Goal: Task Accomplishment & Management: Manage account settings

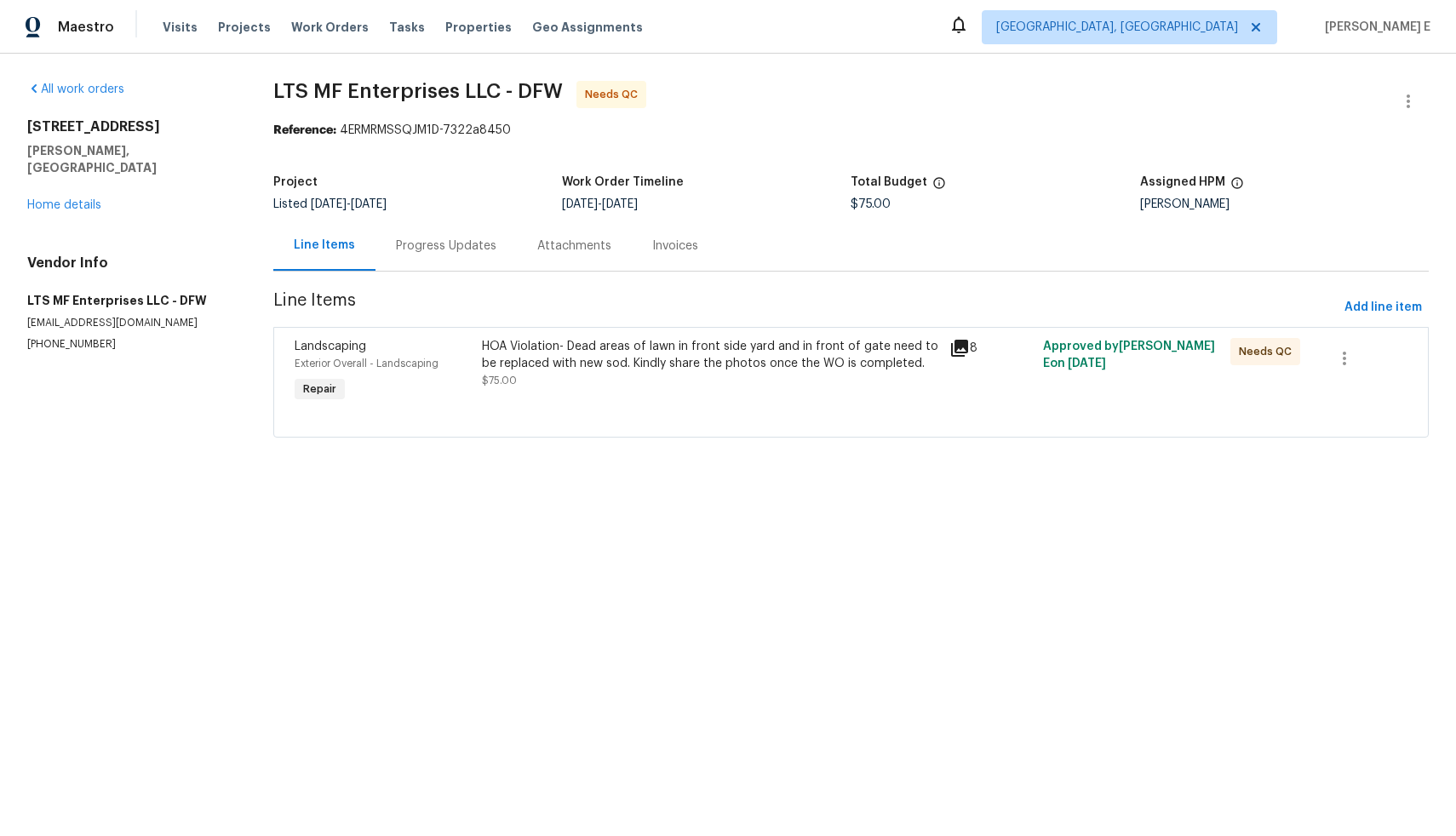
click at [439, 247] on div "Progress Updates" at bounding box center [445, 246] width 101 height 17
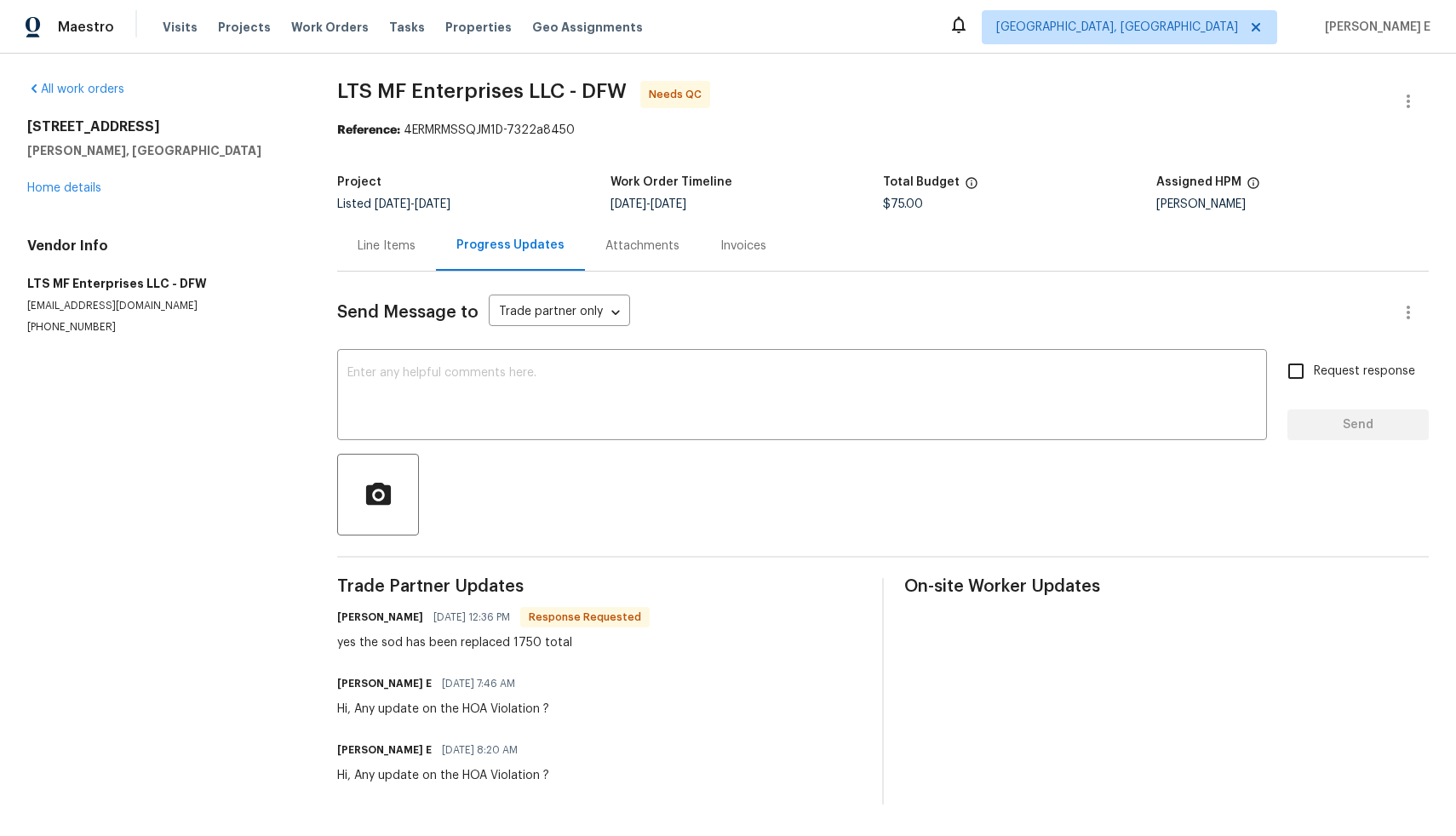
click at [374, 241] on div "Line Items" at bounding box center [386, 246] width 57 height 17
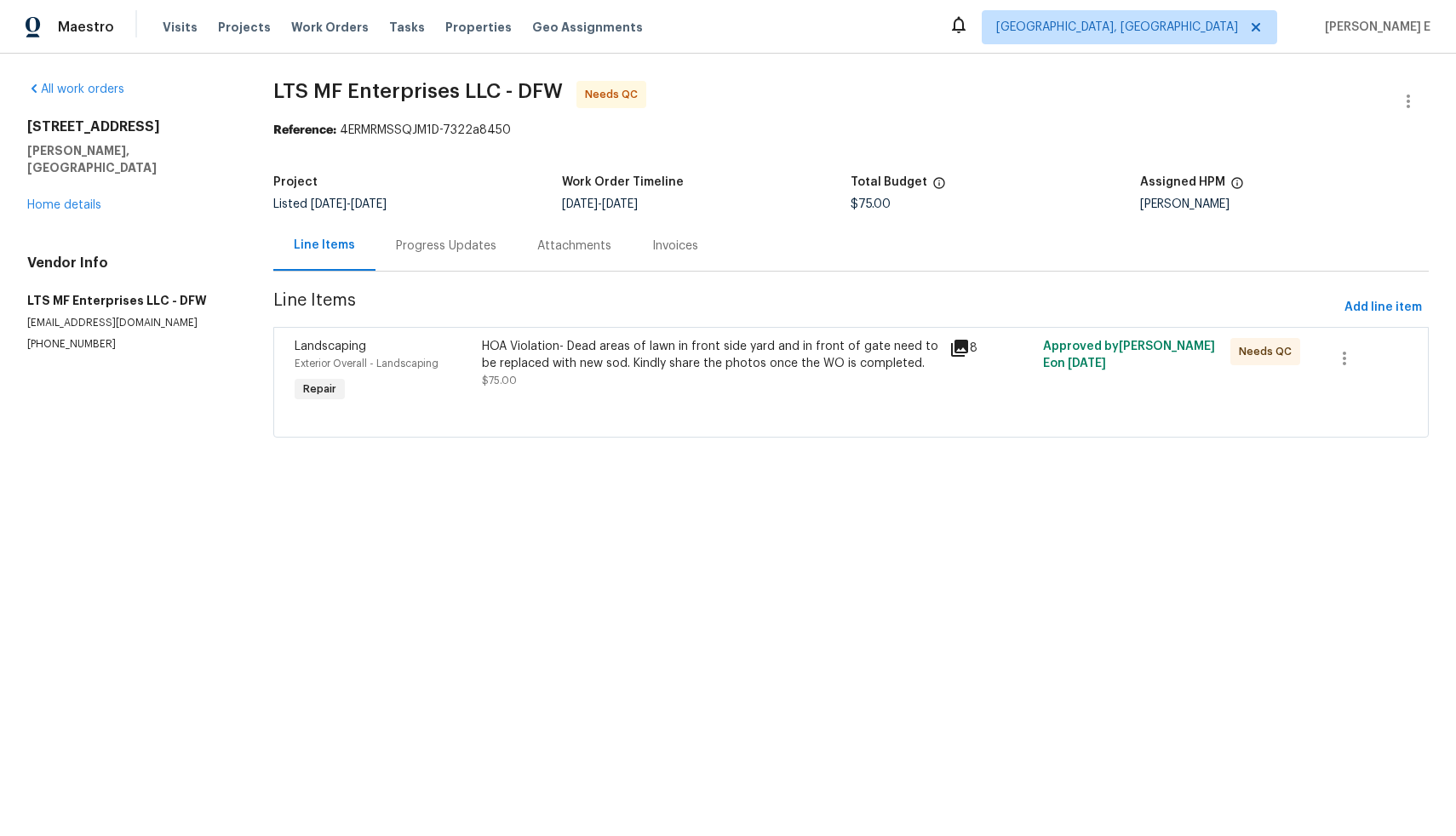
click at [719, 373] on div "HOA Violation- Dead areas of lawn in front side yard and in front of gate need …" at bounding box center [711, 363] width 458 height 51
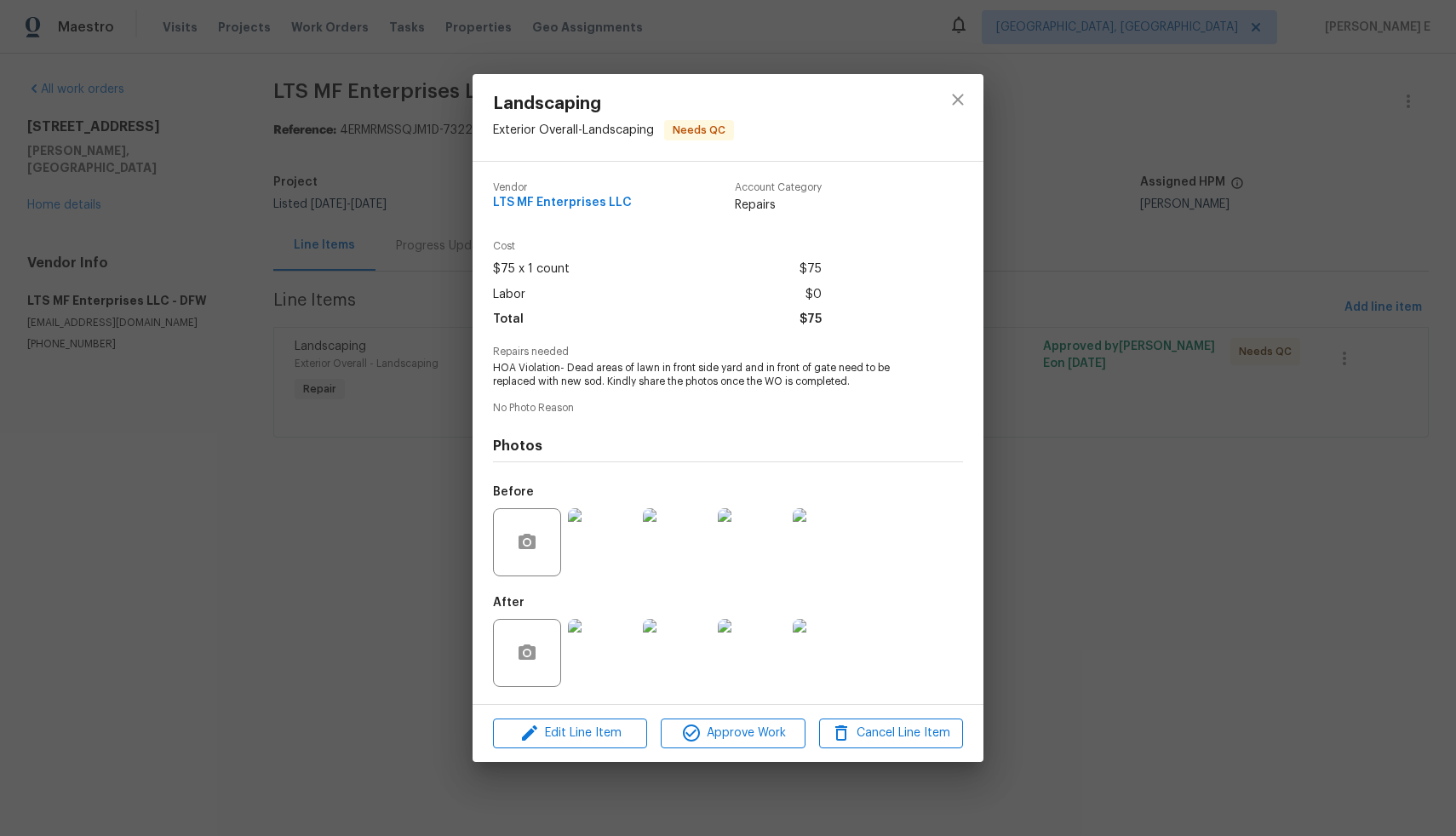
click at [426, 684] on div "Landscaping Exterior Overall - Landscaping Needs QC Vendor LTS MF Enterprises L…" at bounding box center [728, 418] width 1456 height 836
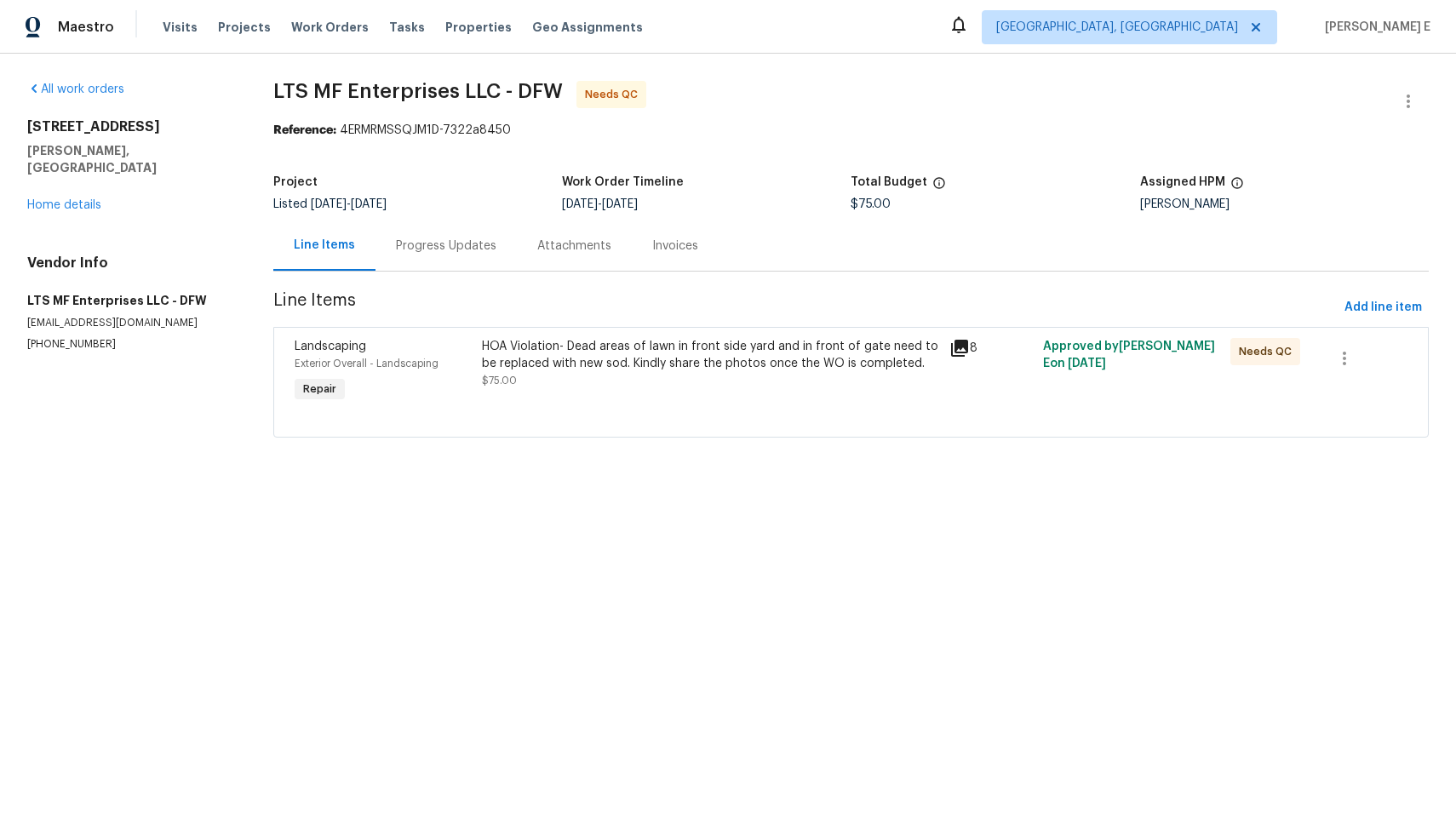
click at [424, 247] on div "Progress Updates" at bounding box center [445, 246] width 101 height 17
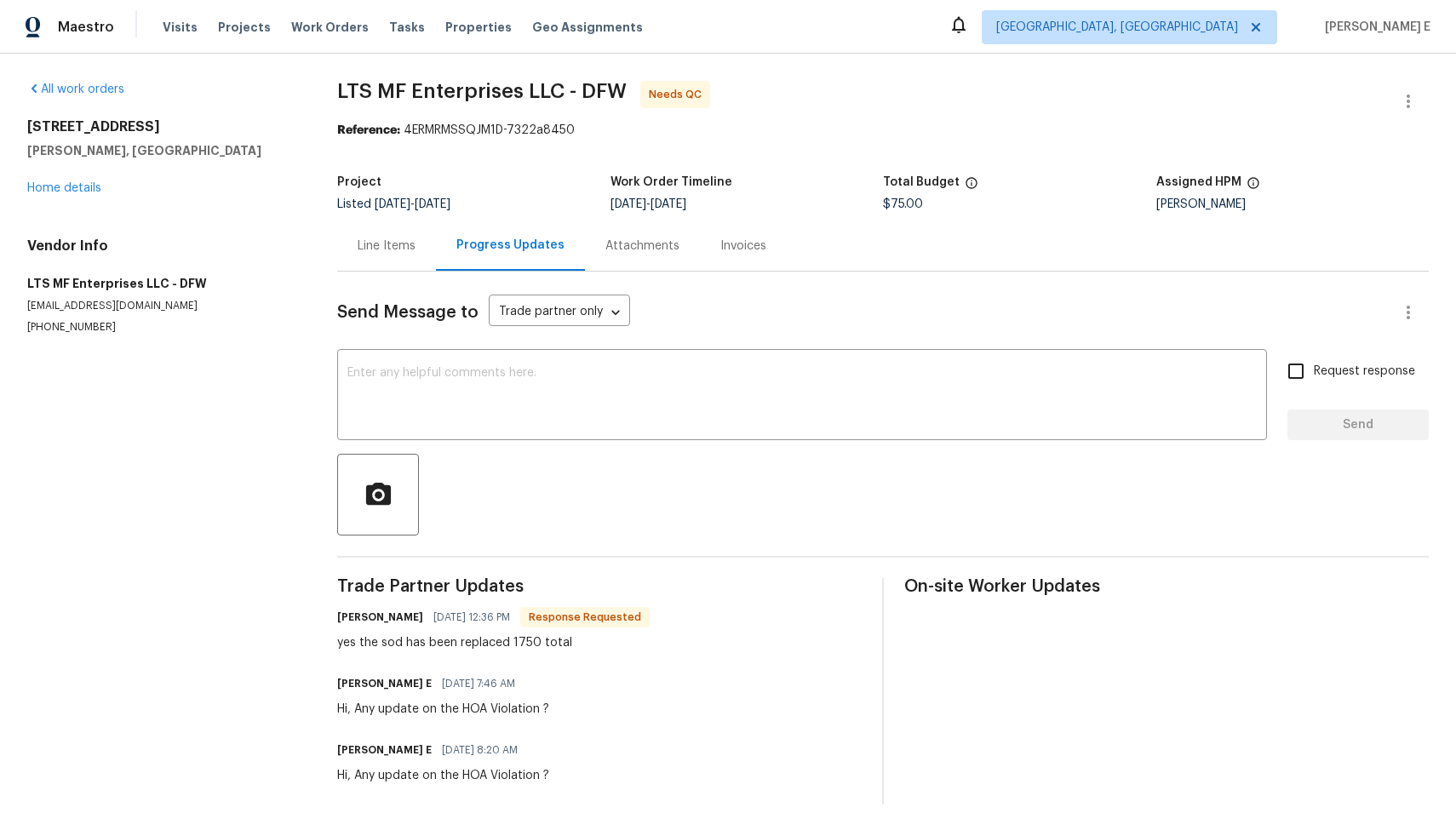
click at [383, 257] on div "Line Items" at bounding box center [386, 245] width 99 height 50
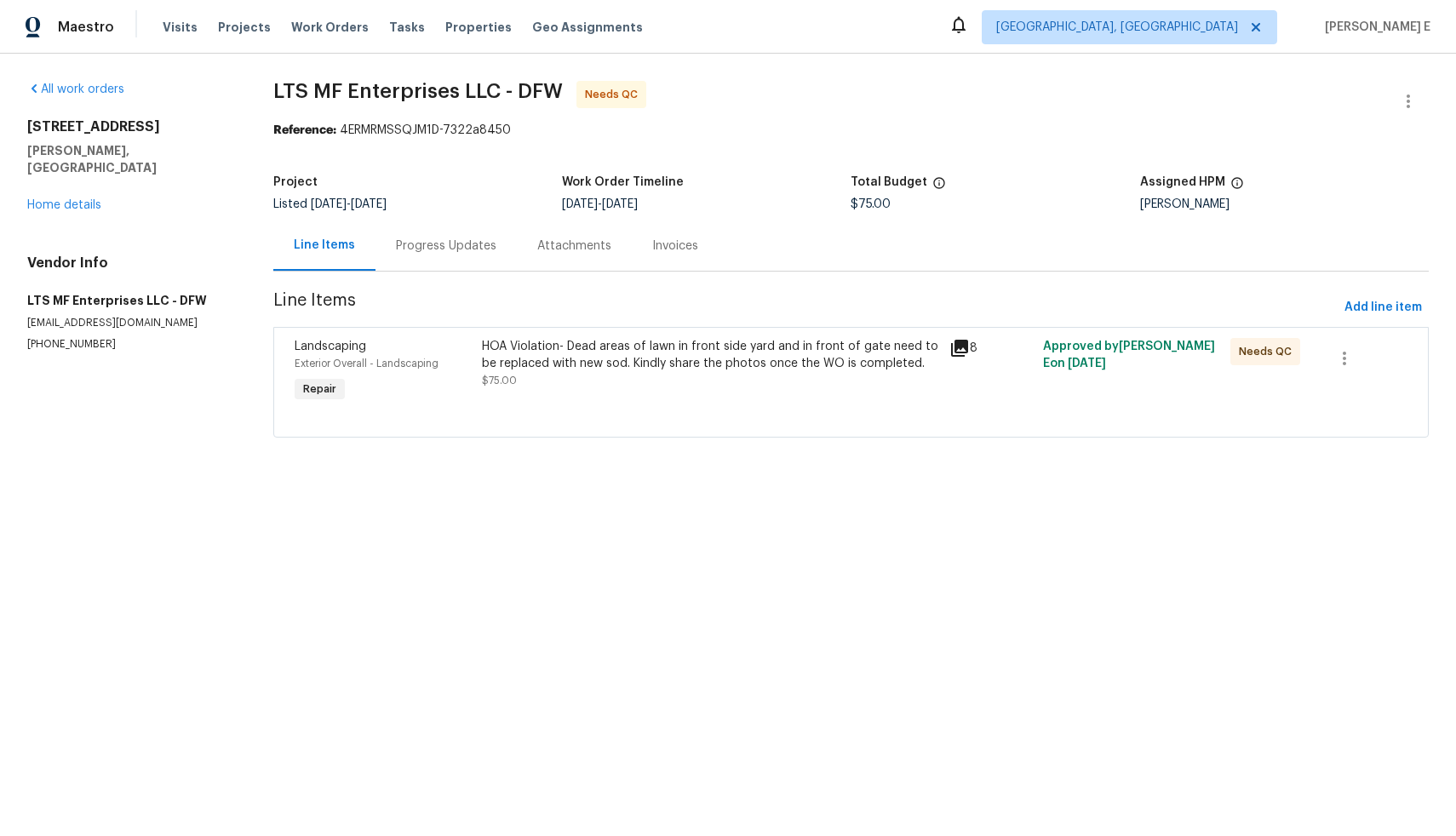
click at [427, 253] on div "Progress Updates" at bounding box center [445, 246] width 101 height 17
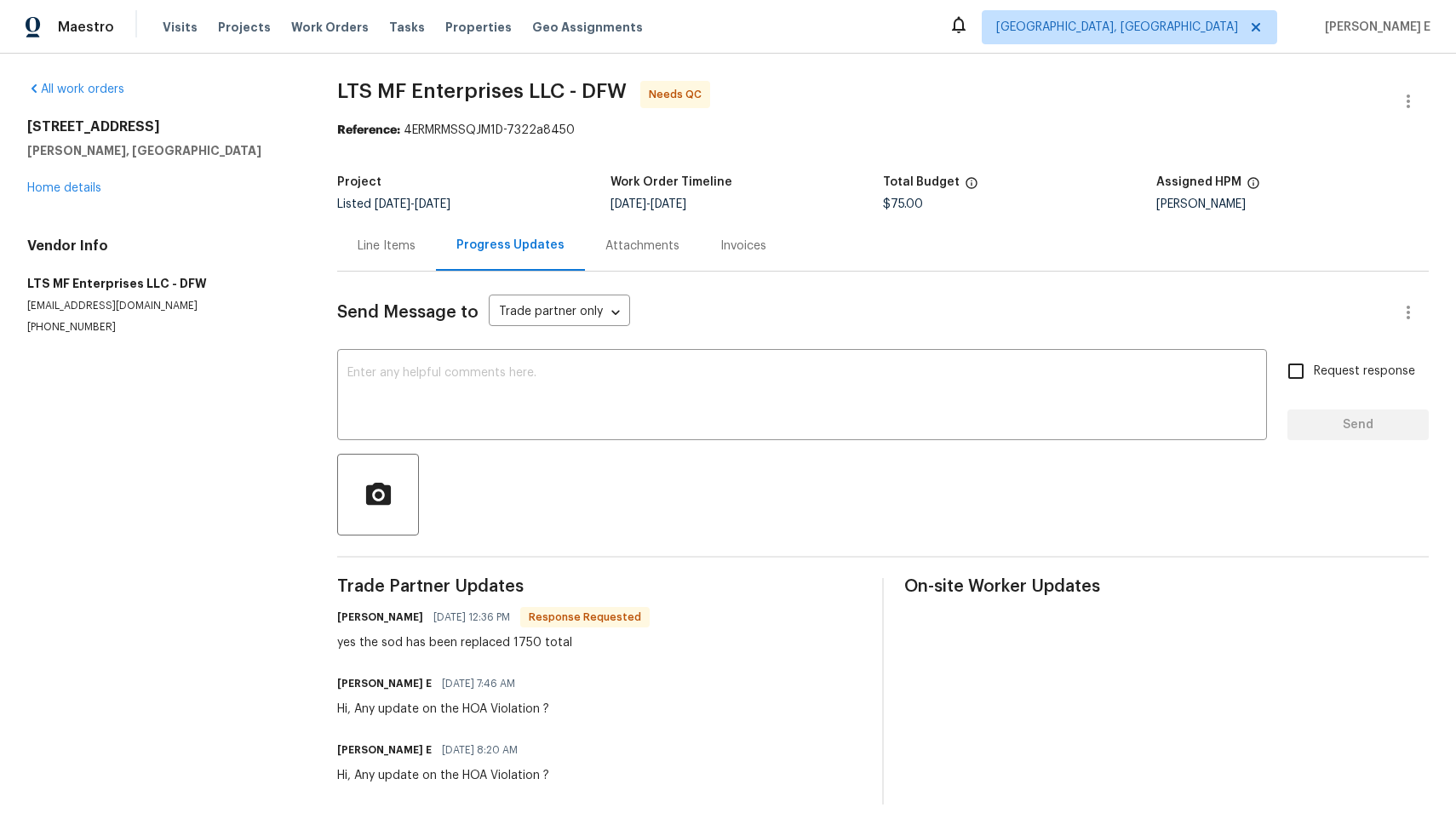
click at [372, 255] on div "Line Items" at bounding box center [386, 245] width 99 height 50
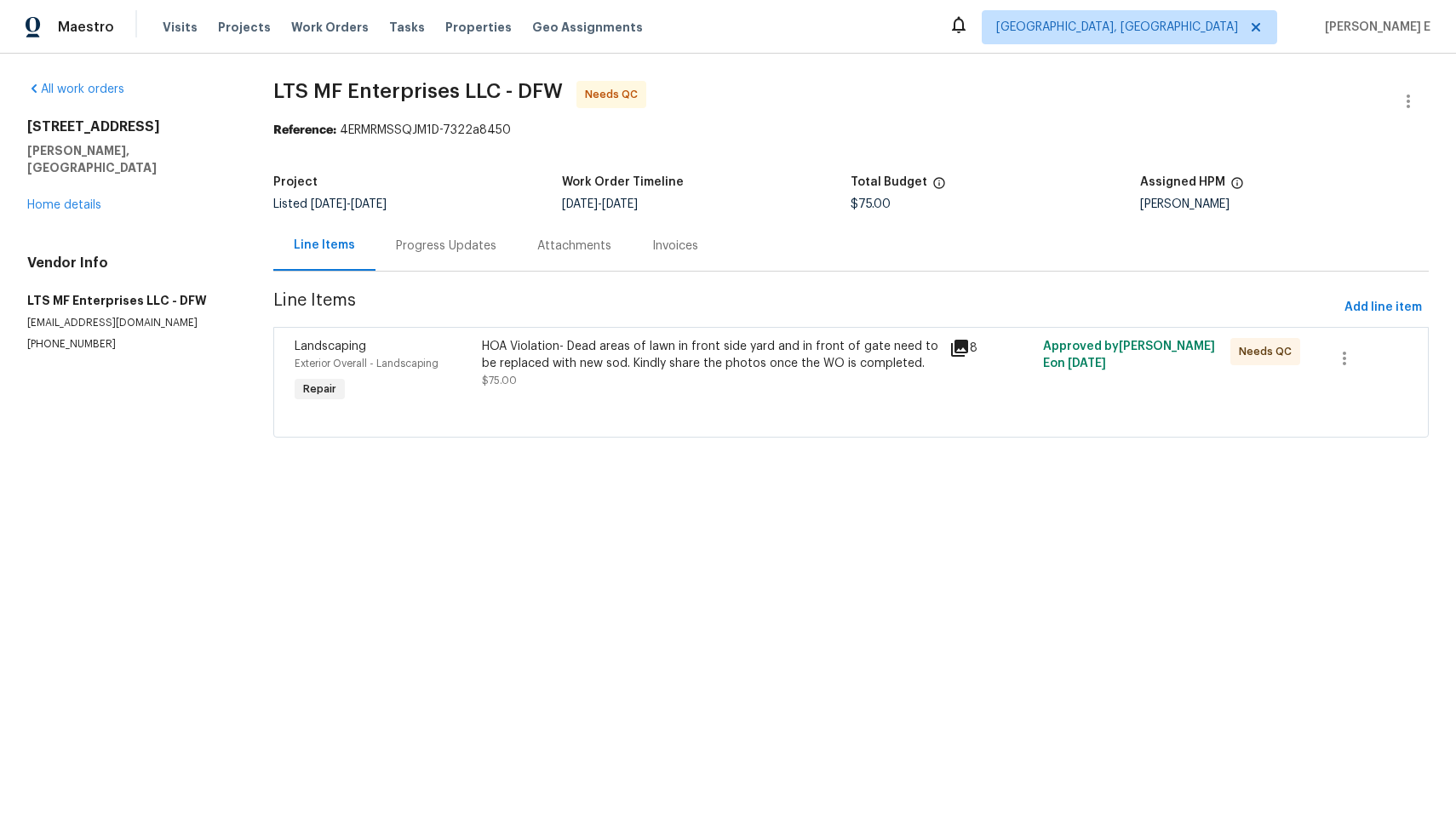
click at [595, 412] on div at bounding box center [852, 416] width 1113 height 20
click at [673, 355] on div "HOA Violation- Dead areas of lawn in front side yard and in front of gate need …" at bounding box center [711, 355] width 458 height 34
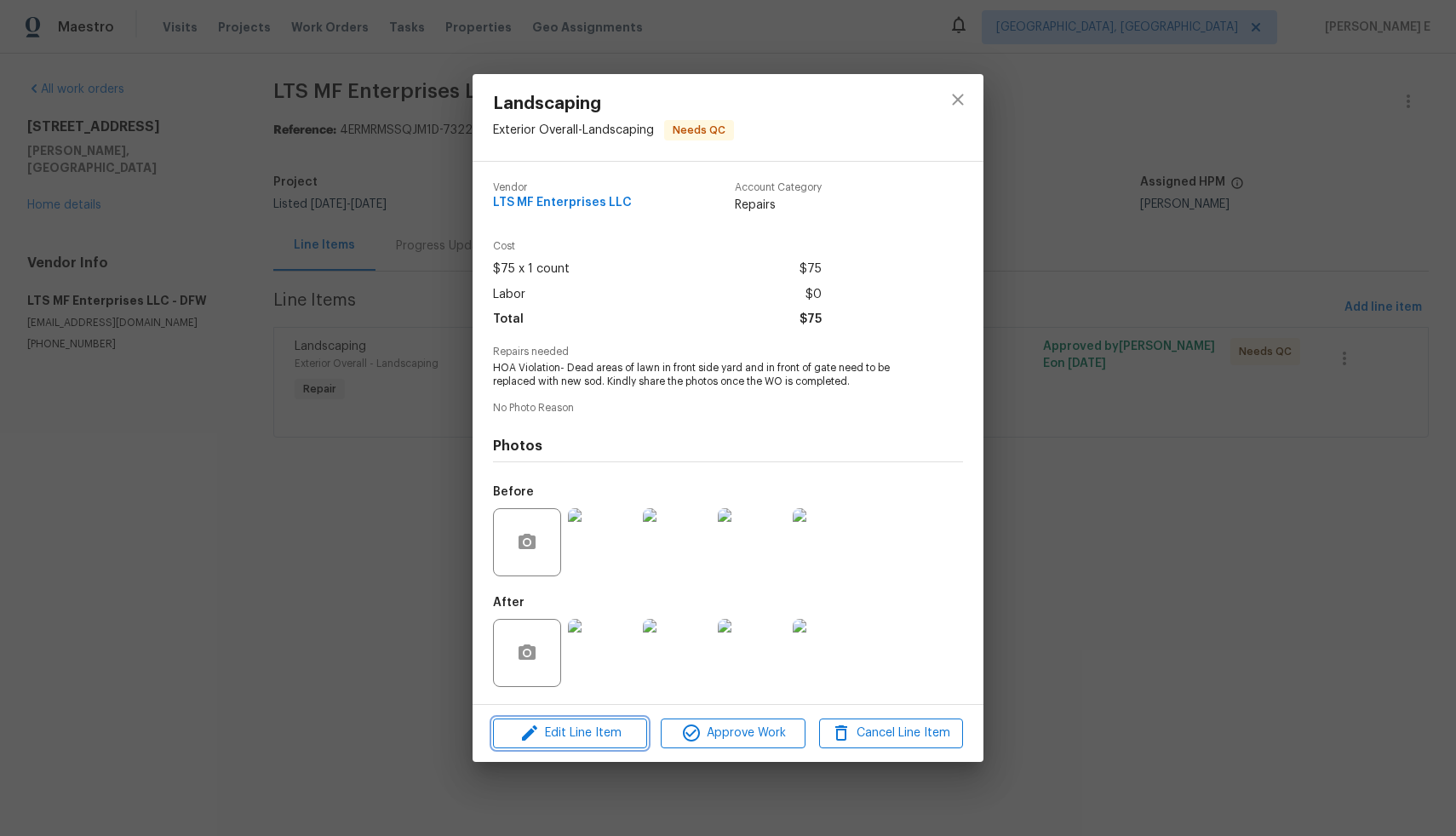
click at [552, 738] on span "Edit Line Item" at bounding box center [570, 734] width 144 height 21
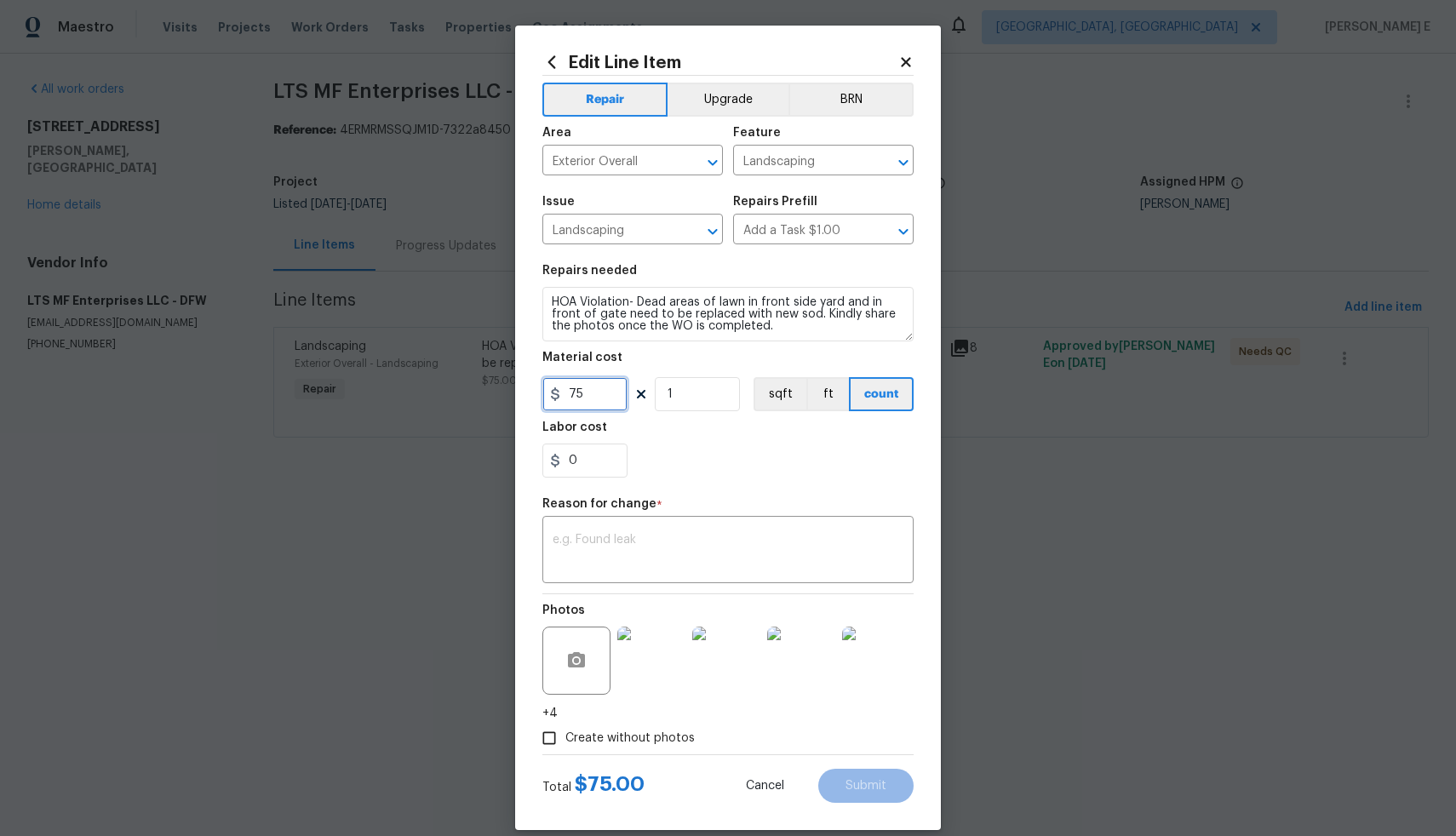
click at [587, 396] on input "75" at bounding box center [584, 395] width 85 height 34
type input "1750"
click at [675, 554] on textarea at bounding box center [728, 551] width 351 height 35
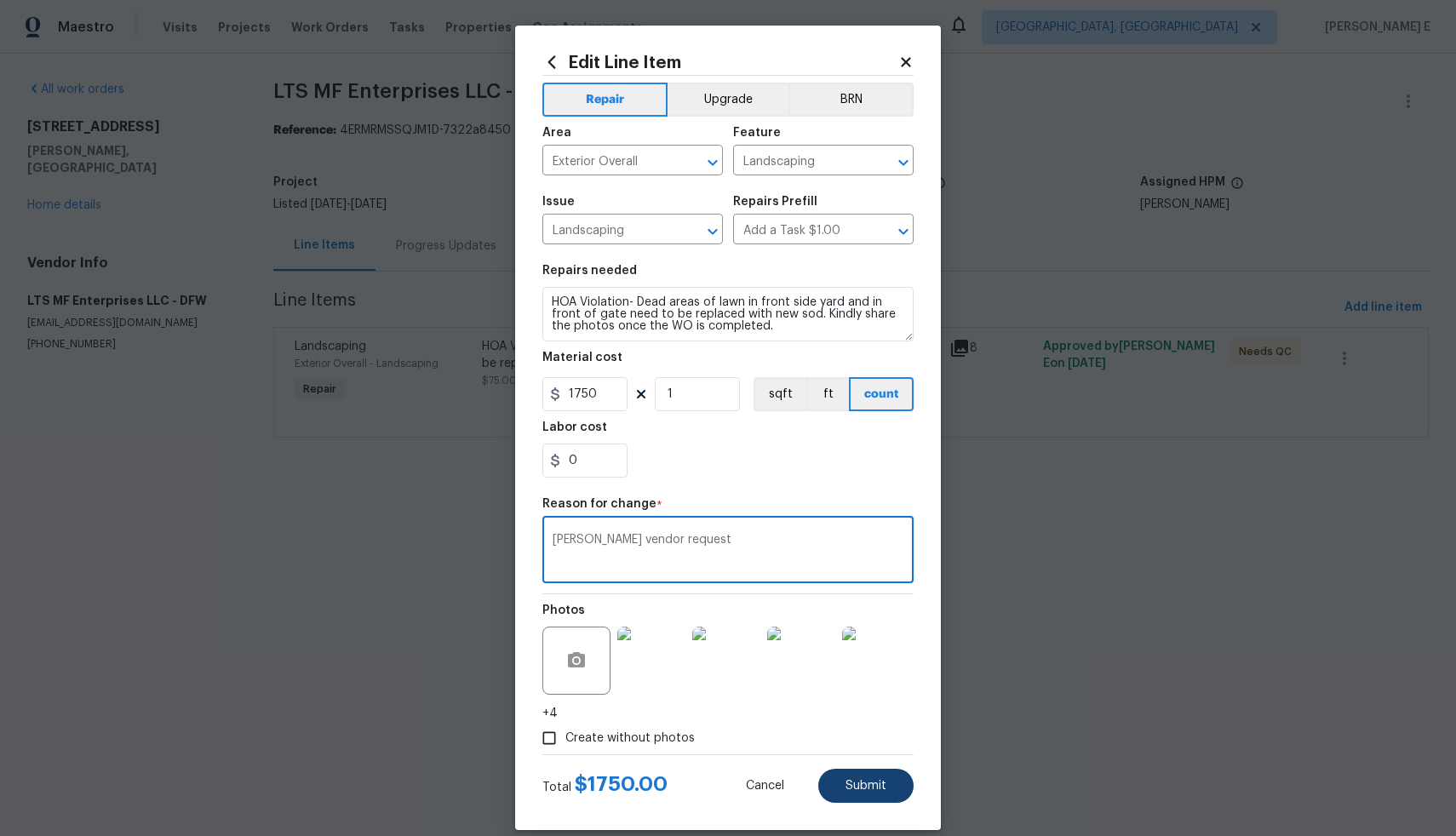
type textarea "[PERSON_NAME] vendor request"
click at [848, 784] on span "Submit" at bounding box center [866, 785] width 41 height 12
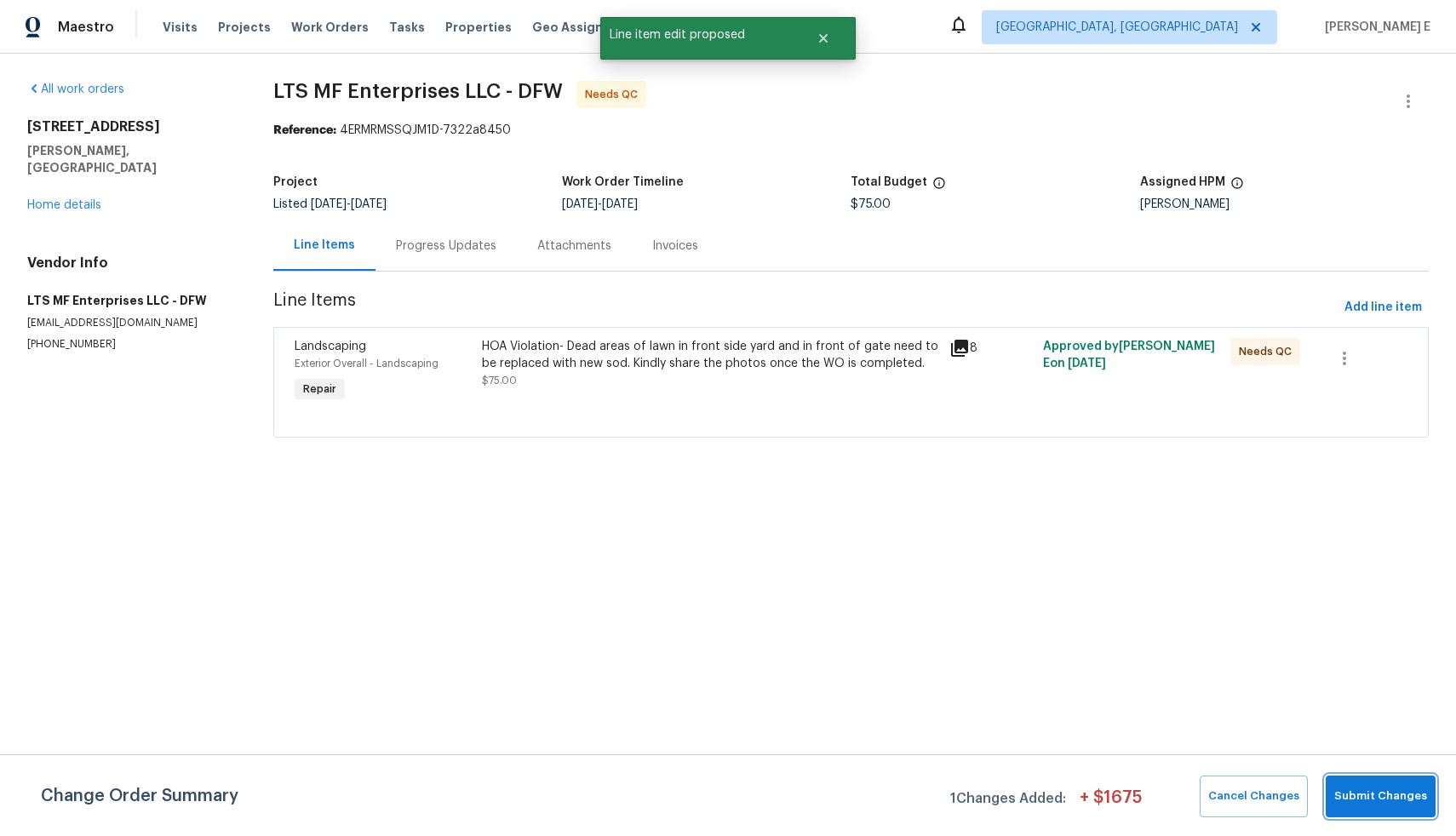
click at [1362, 802] on span "Submit Changes" at bounding box center [1380, 796] width 93 height 19
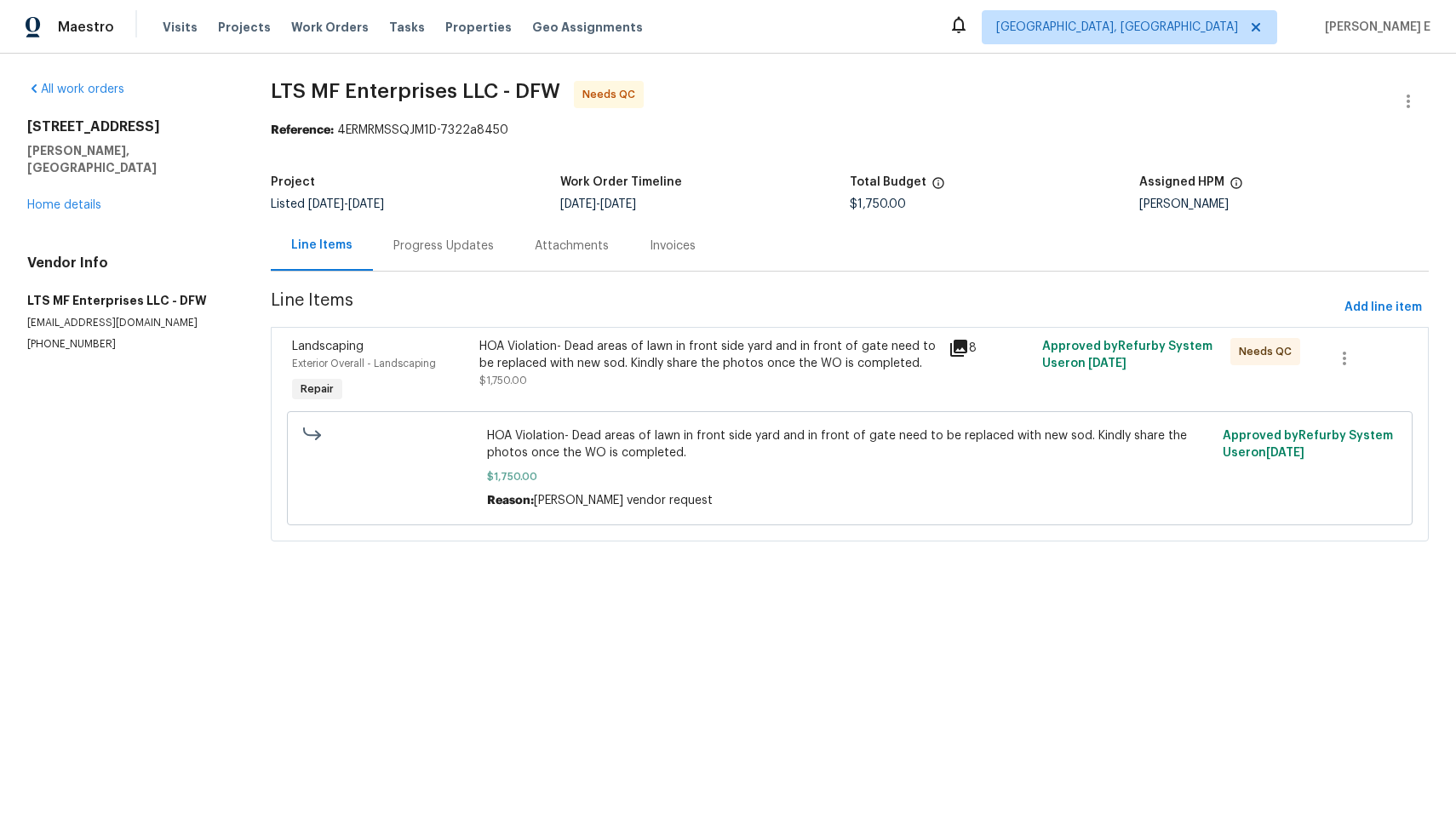
click at [671, 390] on div "HOA Violation- Dead areas of lawn in front side yard and in front of gate need …" at bounding box center [709, 373] width 469 height 79
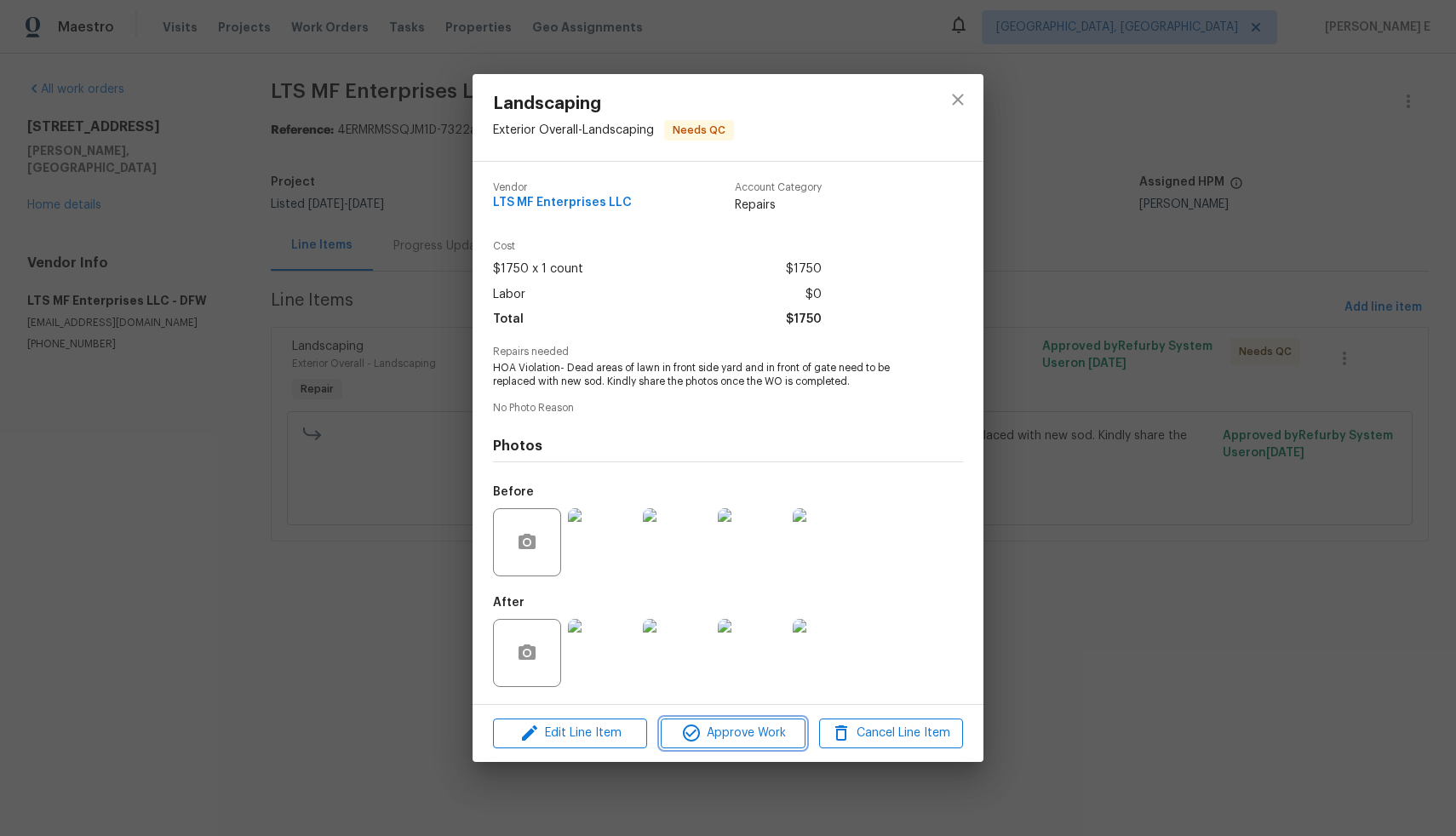
click at [679, 734] on span "Approve Work" at bounding box center [733, 734] width 134 height 21
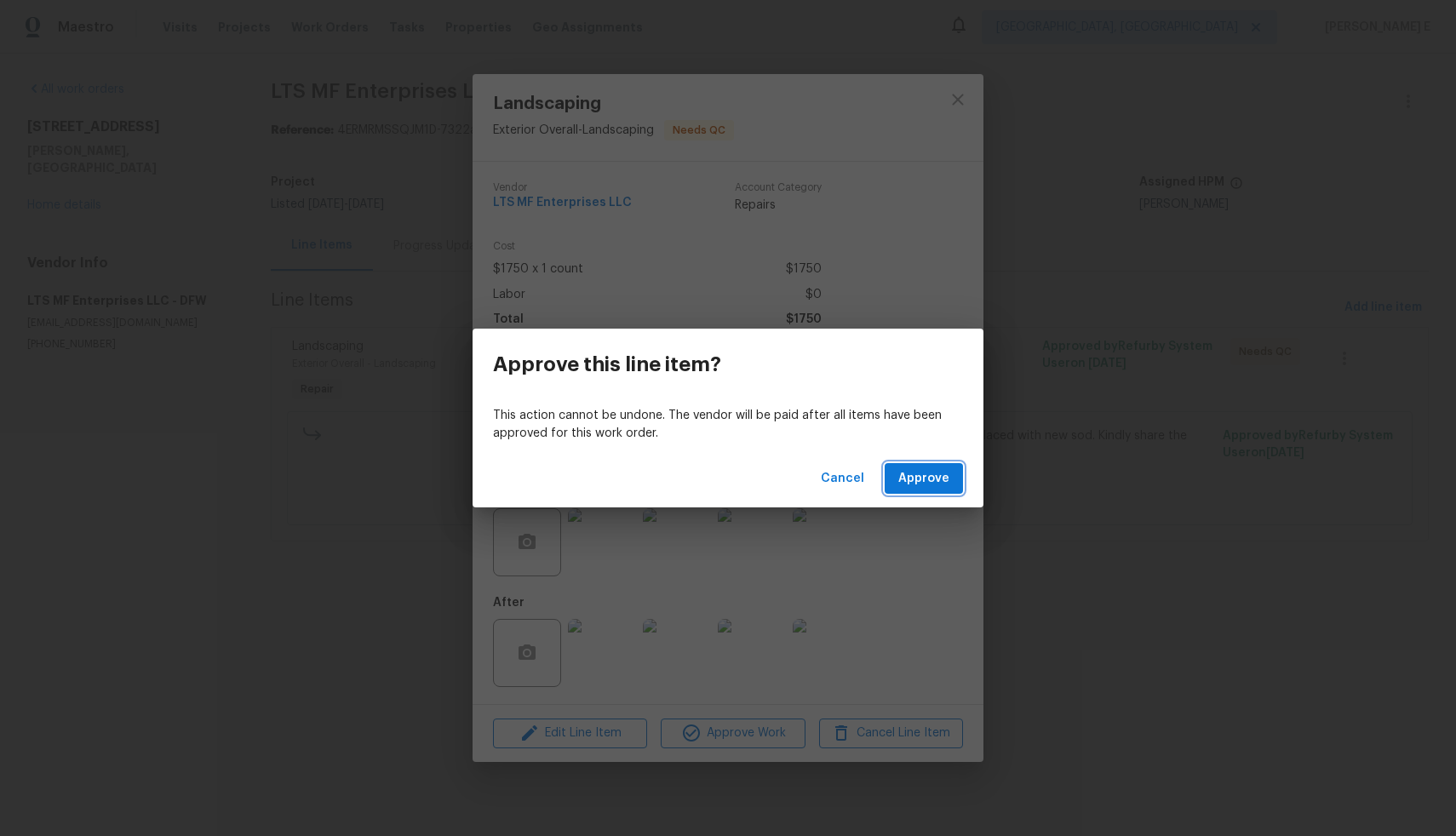
click at [953, 480] on button "Approve" at bounding box center [924, 479] width 79 height 32
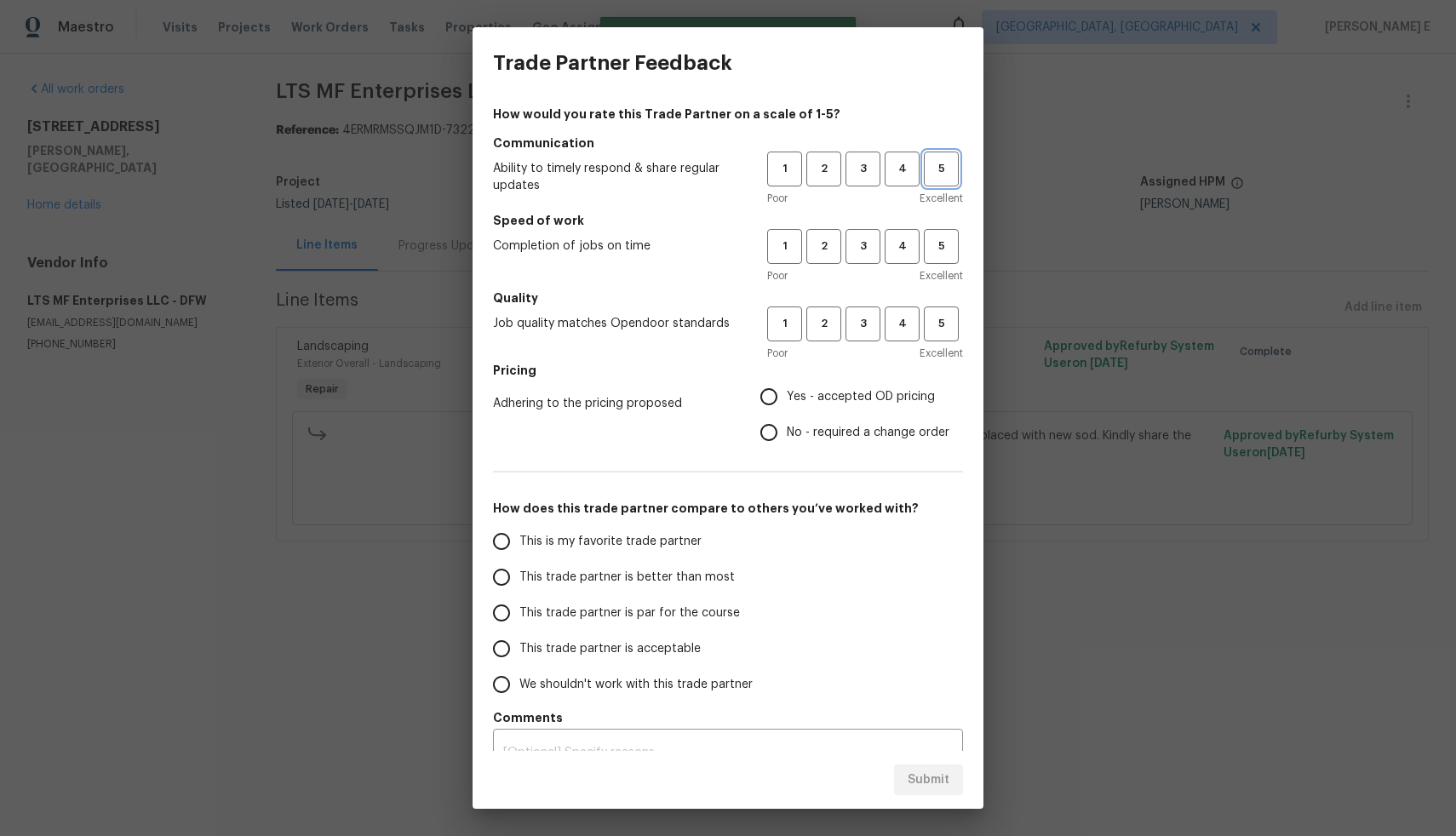
click at [936, 155] on button "5" at bounding box center [942, 169] width 34 height 34
click at [932, 237] on span "5" at bounding box center [941, 246] width 32 height 19
click at [925, 319] on span "5" at bounding box center [941, 324] width 32 height 19
click at [762, 400] on input "Yes - accepted OD pricing" at bounding box center [768, 396] width 35 height 35
radio input "true"
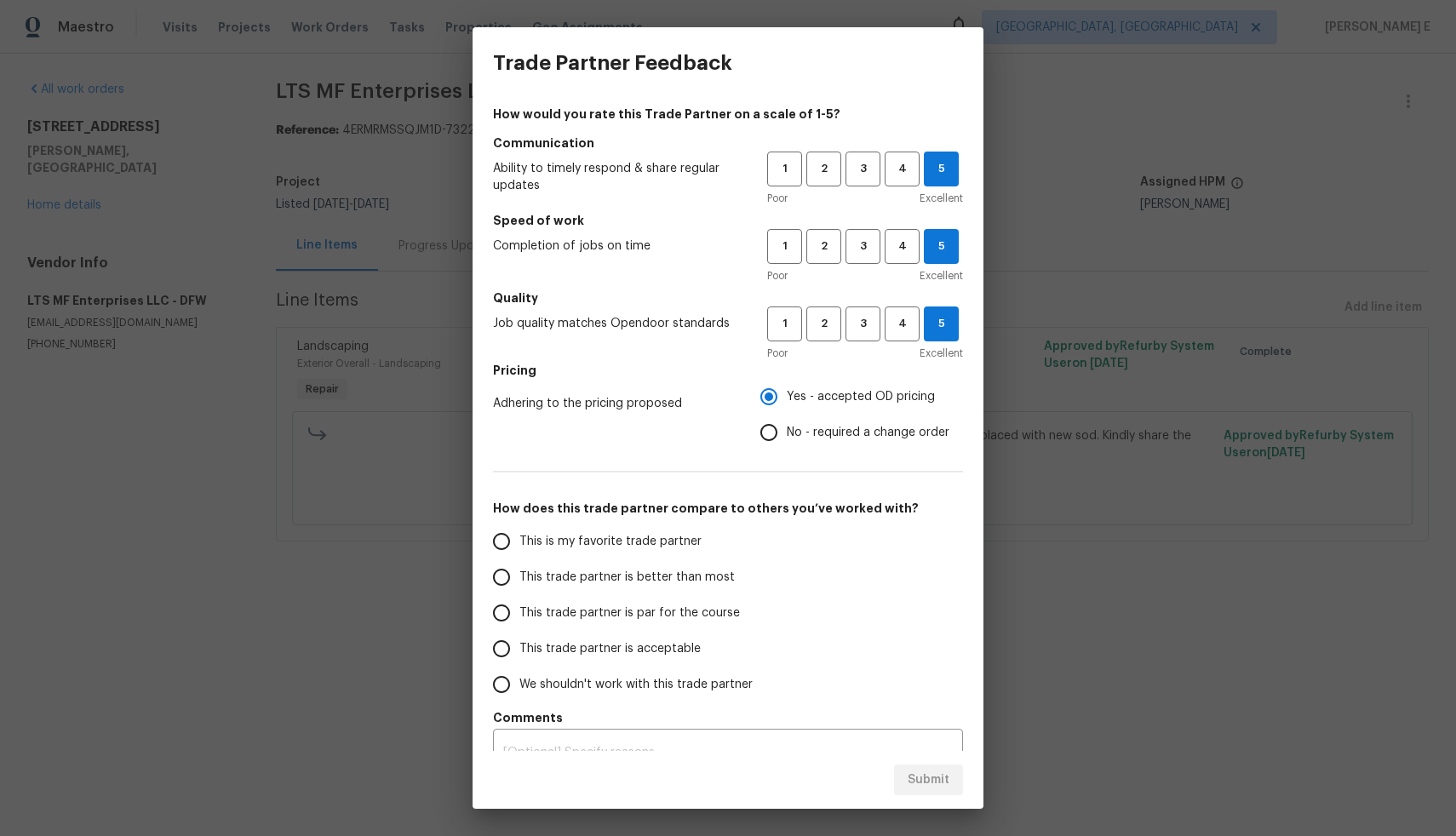
click at [638, 612] on span "This trade partner is par for the course" at bounding box center [629, 613] width 220 height 18
click at [519, 612] on input "This trade partner is par for the course" at bounding box center [501, 612] width 35 height 35
click at [918, 778] on span "Submit" at bounding box center [929, 780] width 42 height 21
radio input "true"
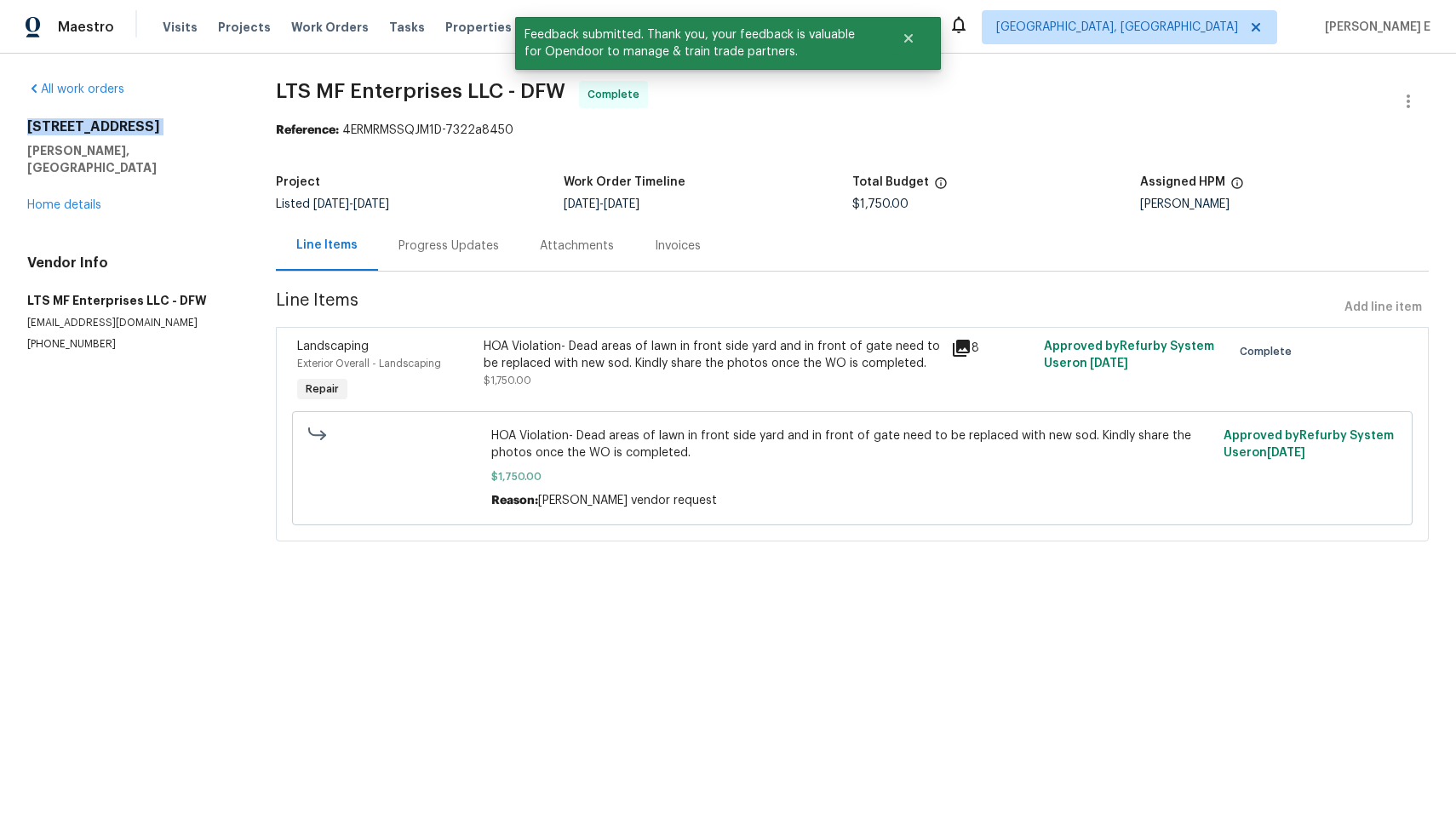
drag, startPoint x: 27, startPoint y: 124, endPoint x: 149, endPoint y: 141, distance: 123.2
click at [149, 141] on div "5401 Tuscarora Trl McKinney, TX 75070" at bounding box center [130, 147] width 208 height 57
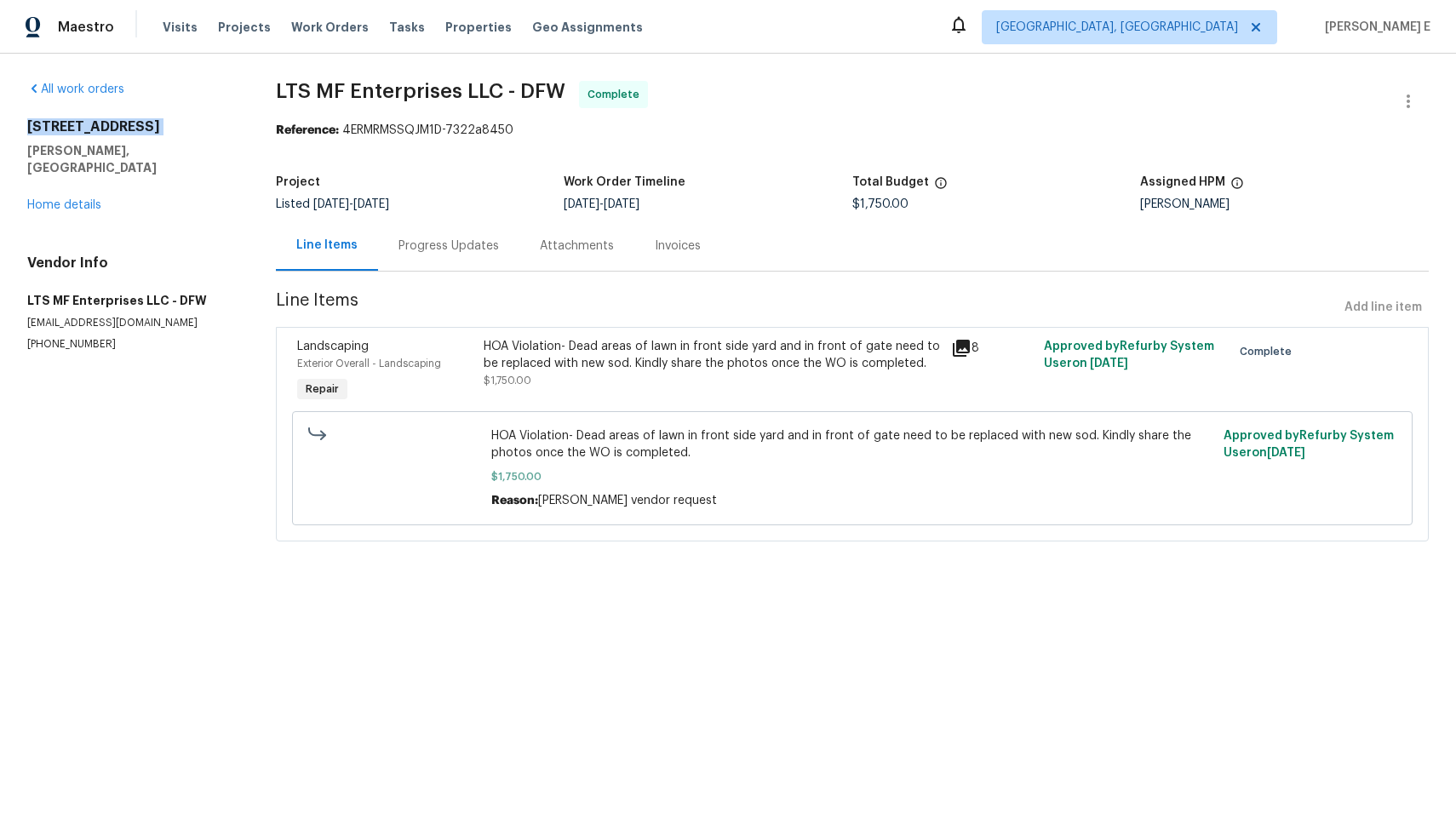
copy h2 "[STREET_ADDRESS]"
